Goal: Navigation & Orientation: Find specific page/section

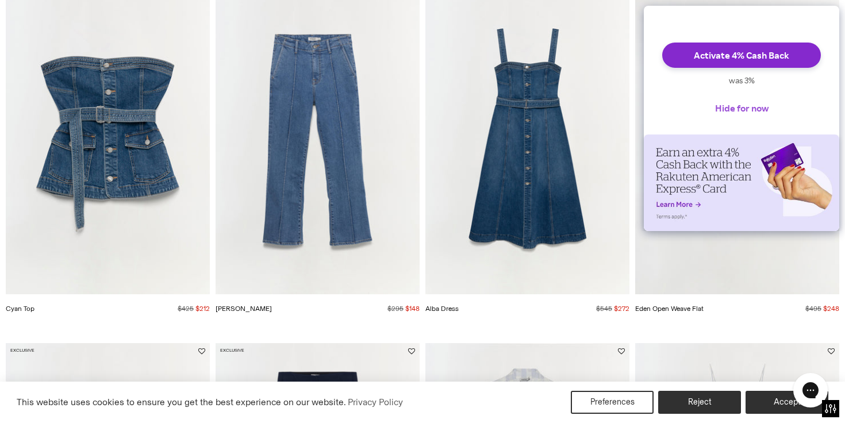
scroll to position [172, 0]
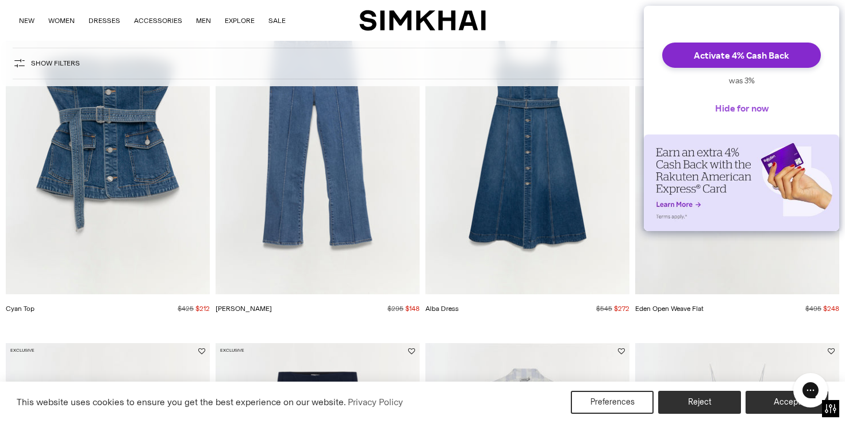
click at [716, 110] on button "Hide for now" at bounding box center [742, 107] width 72 height 25
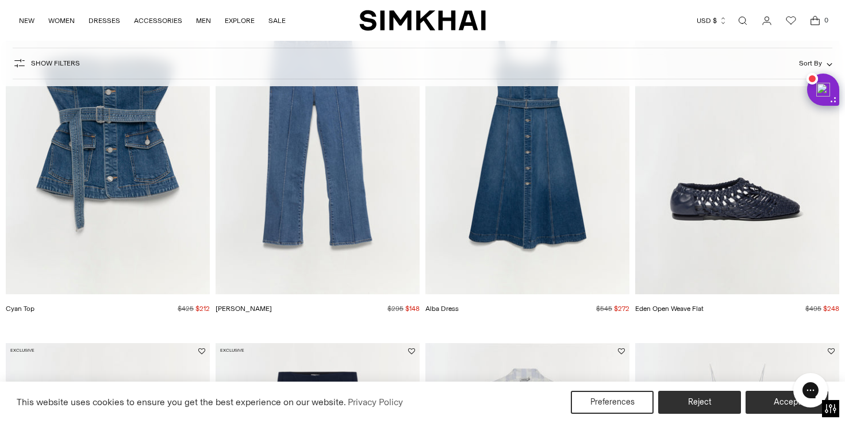
click at [607, 54] on div "Show Filters Show Filters Sort By Recommended Most Popular Newest" at bounding box center [423, 64] width 820 height 32
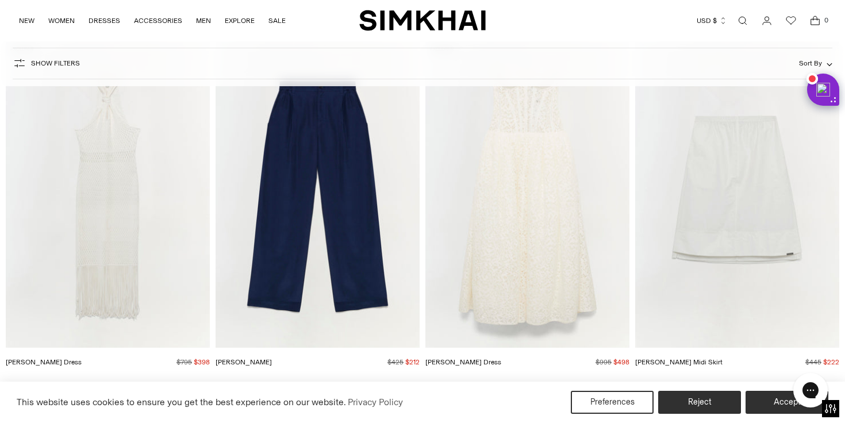
scroll to position [3039, 0]
